Goal: Transaction & Acquisition: Purchase product/service

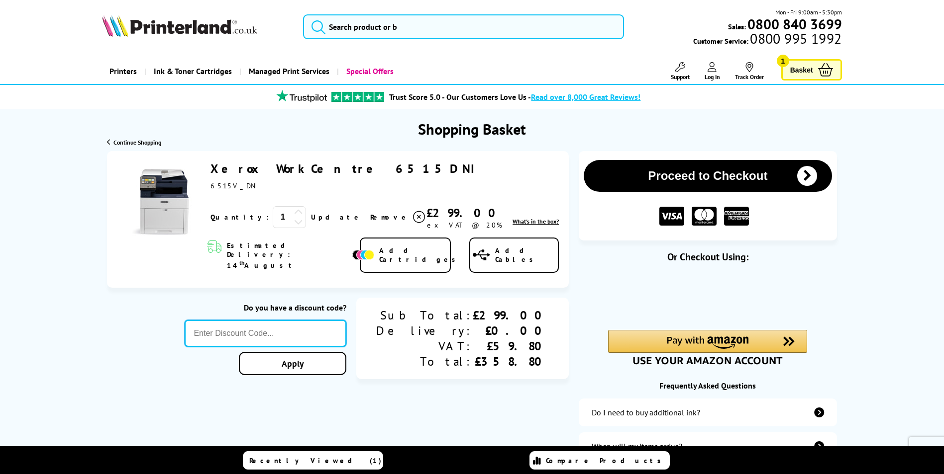
click at [311, 320] on input "text" at bounding box center [266, 333] width 162 height 27
click at [266, 320] on input "text" at bounding box center [266, 333] width 162 height 27
type input "20%off"
click at [297, 352] on link "Apply" at bounding box center [292, 363] width 107 height 23
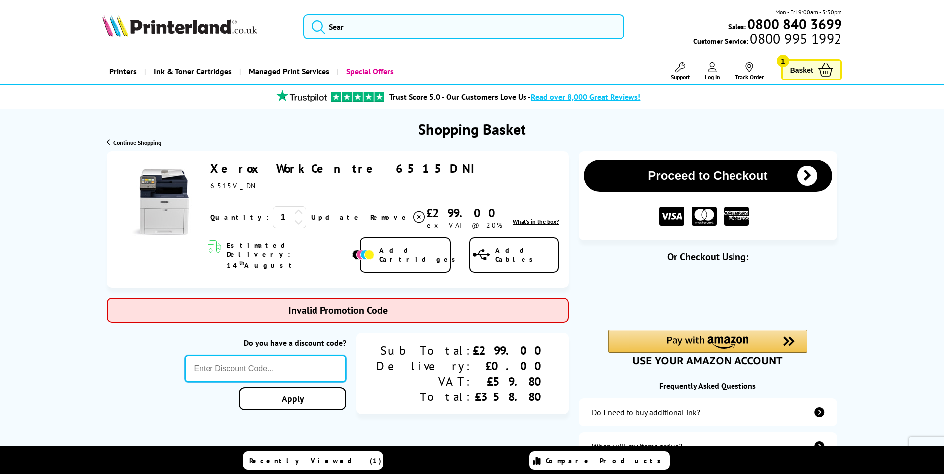
click at [278, 356] on input "text" at bounding box center [266, 369] width 162 height 27
type input "20"
click at [333, 392] on link "Apply" at bounding box center [292, 398] width 107 height 23
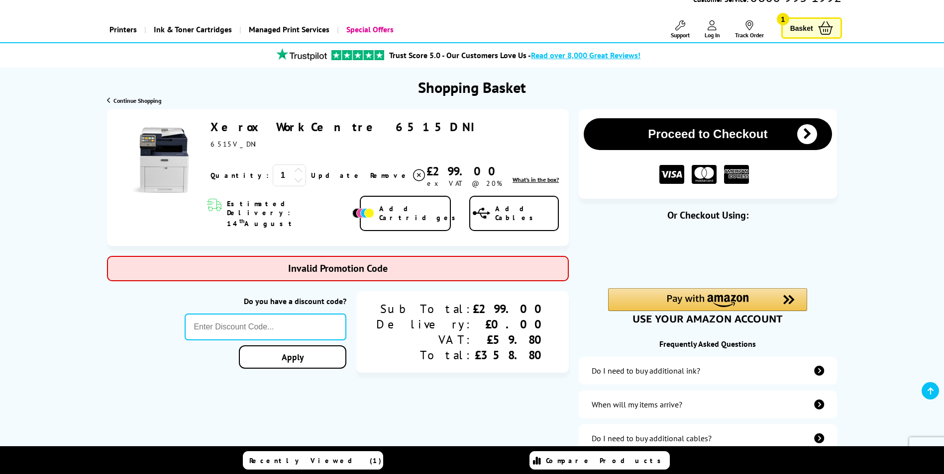
scroll to position [99, 0]
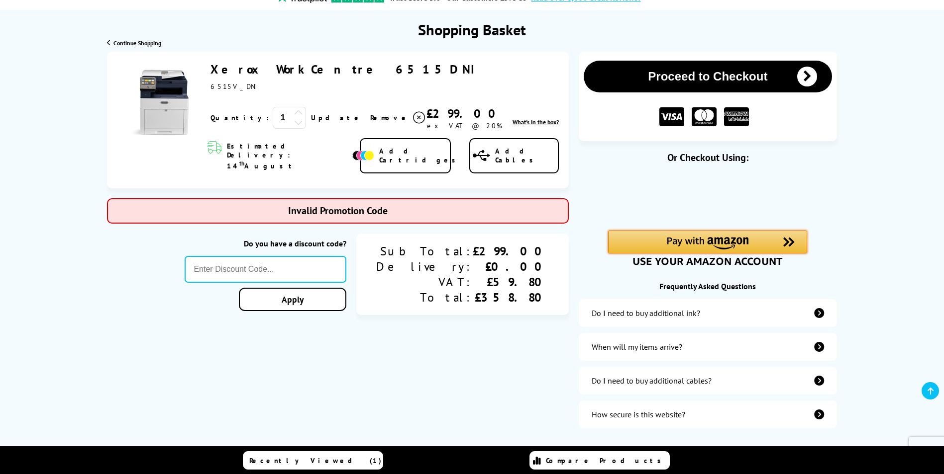
click at [773, 246] on div "Amazon Pay - Use your Amazon account" at bounding box center [707, 242] width 199 height 23
